Goal: Find specific page/section: Find specific page/section

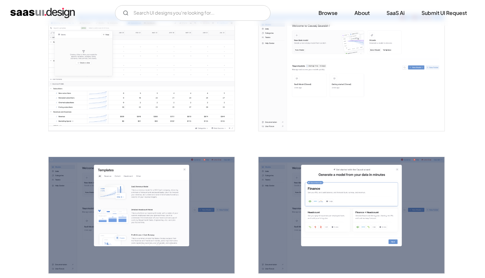
scroll to position [429, 0]
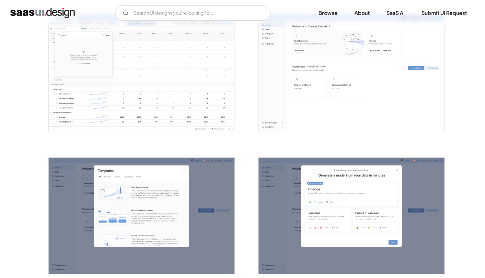
click at [61, 12] on img "home" at bounding box center [42, 13] width 64 height 10
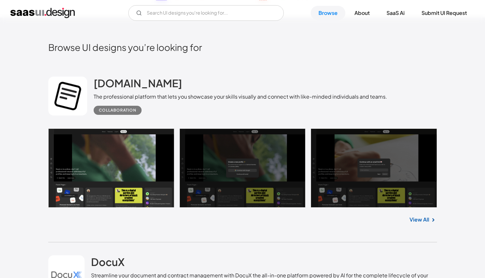
scroll to position [157, 0]
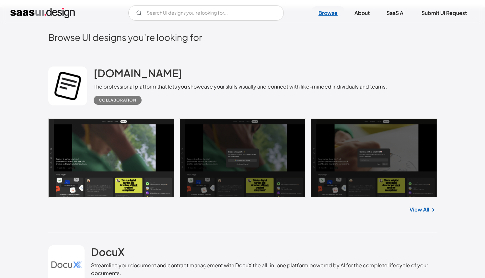
click at [335, 13] on link "Browse" at bounding box center [328, 13] width 35 height 14
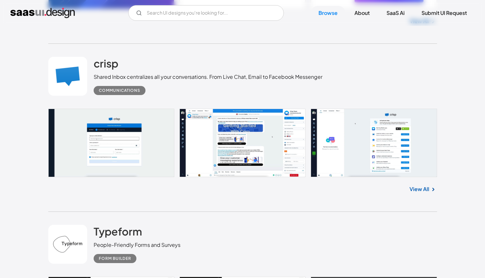
scroll to position [1606, 0]
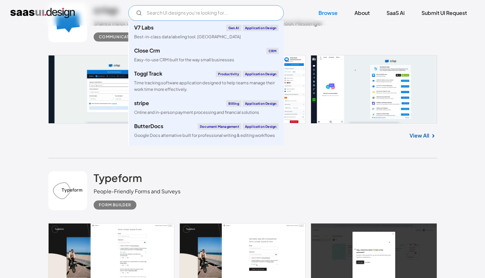
click at [213, 13] on input "Email Form" at bounding box center [205, 13] width 155 height 16
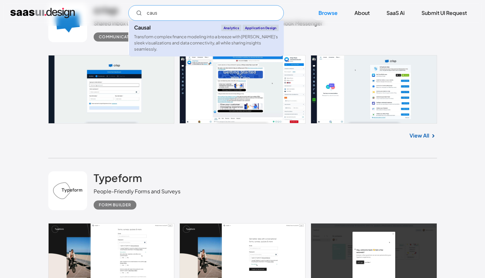
click at [198, 29] on div "Causal Analytics Application Design" at bounding box center [206, 28] width 144 height 6
type input "caus"
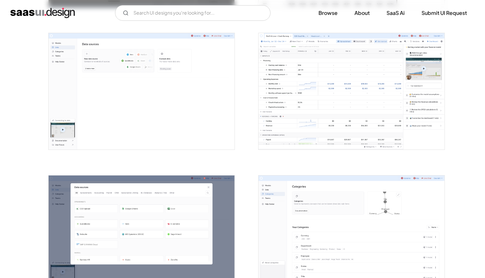
scroll to position [840, 0]
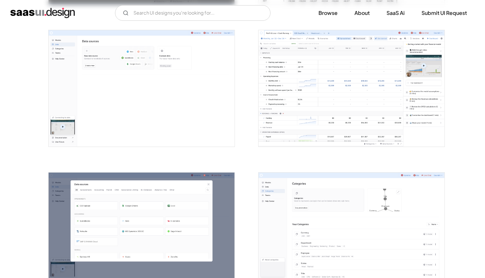
click at [129, 88] on img "open lightbox" at bounding box center [142, 88] width 186 height 116
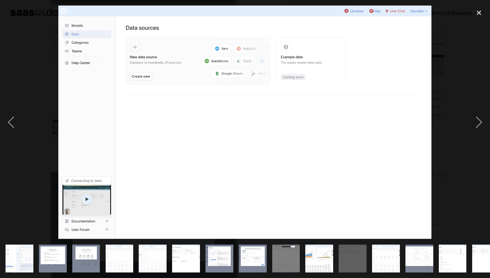
click at [356, 251] on img "show item 11 of 20" at bounding box center [352, 258] width 44 height 28
click at [478, 108] on div "next image" at bounding box center [479, 122] width 22 height 233
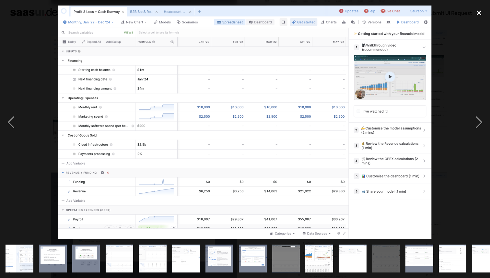
click at [476, 16] on div "close lightbox" at bounding box center [479, 13] width 22 height 14
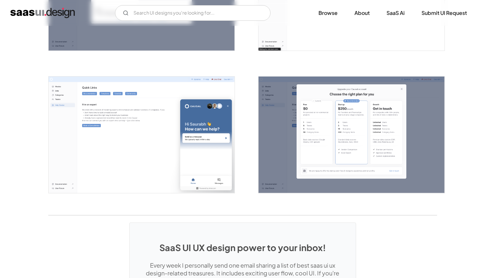
scroll to position [1350, 0]
